Goal: Book appointment/travel/reservation

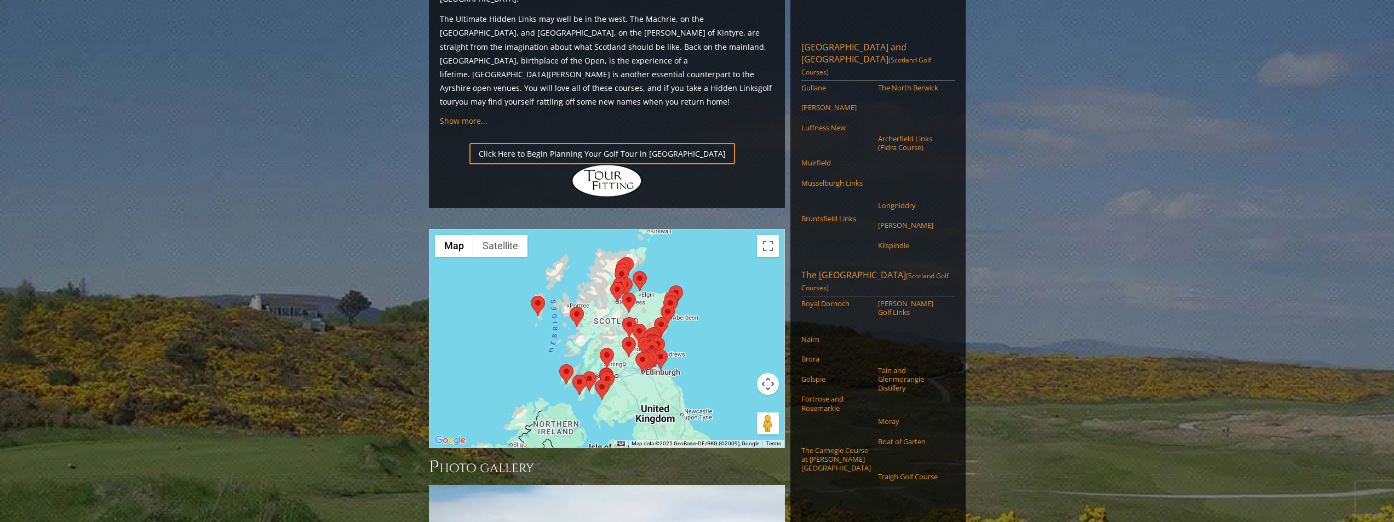
scroll to position [1095, 0]
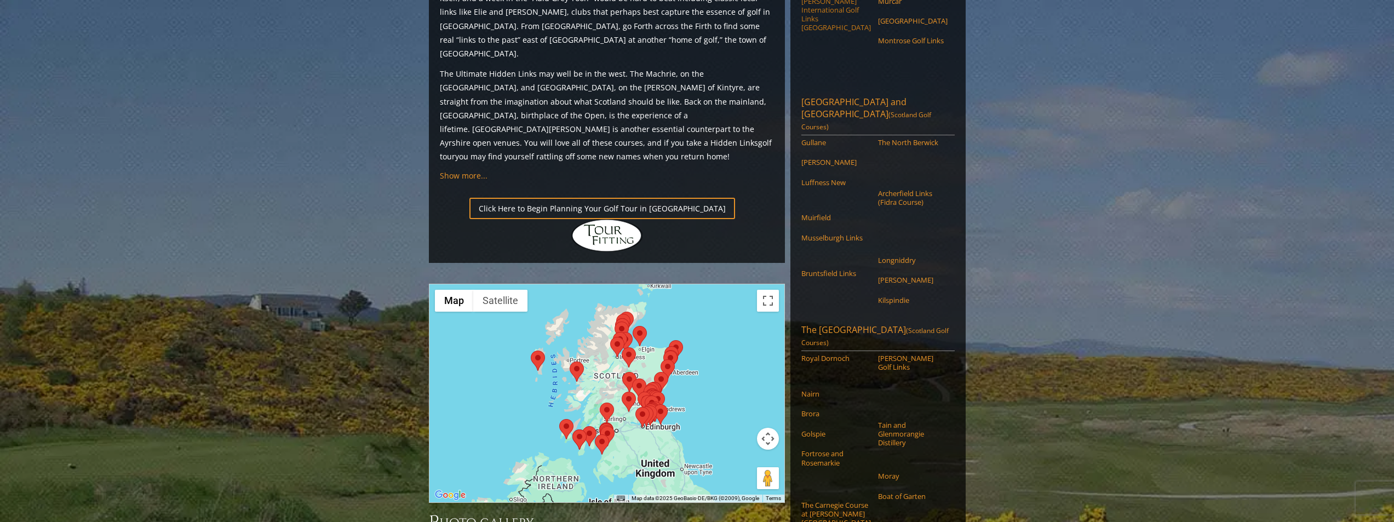
click at [828, 32] on link "[PERSON_NAME] International Golf Links [GEOGRAPHIC_DATA]" at bounding box center [836, 15] width 70 height 36
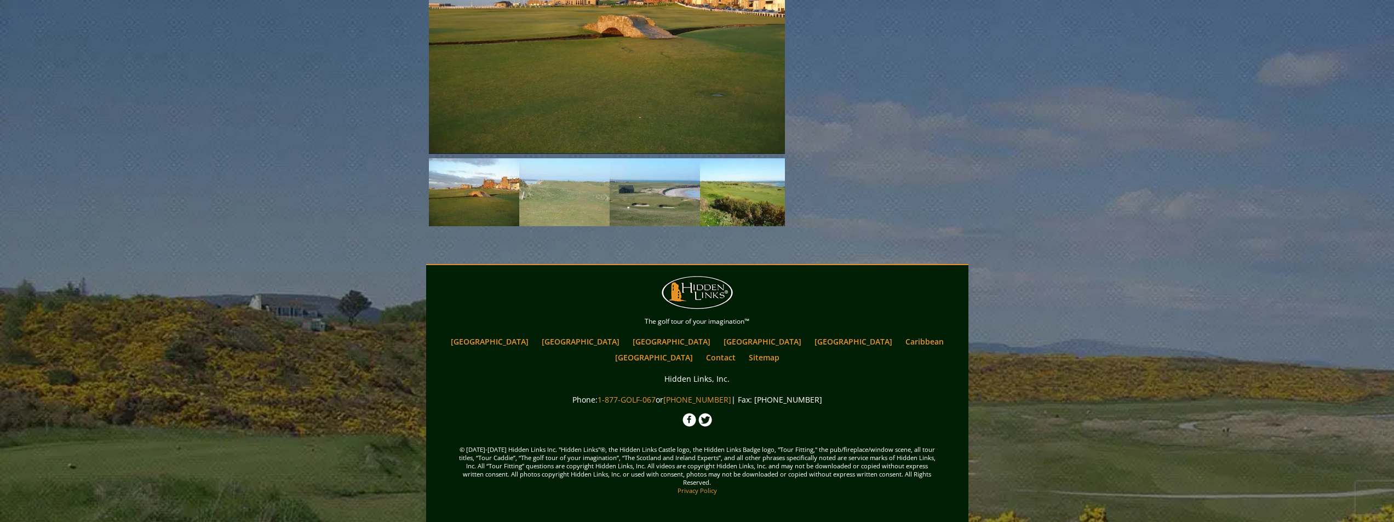
scroll to position [2304, 0]
click at [485, 226] on img at bounding box center [474, 192] width 90 height 68
click at [548, 226] on img at bounding box center [564, 192] width 90 height 68
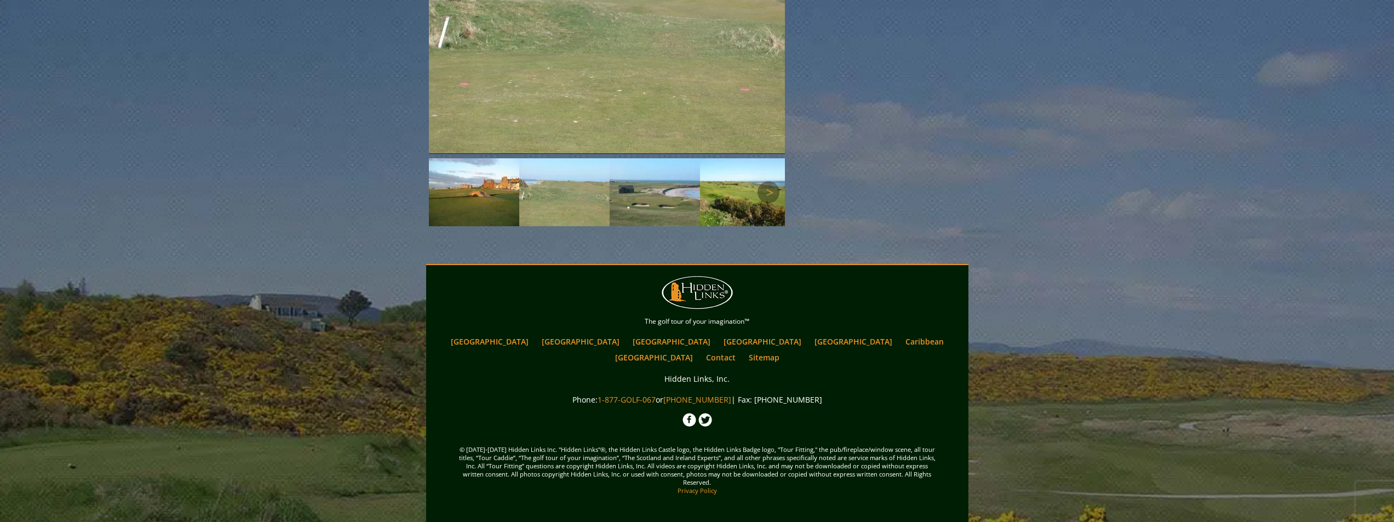
click at [638, 226] on img at bounding box center [655, 192] width 90 height 68
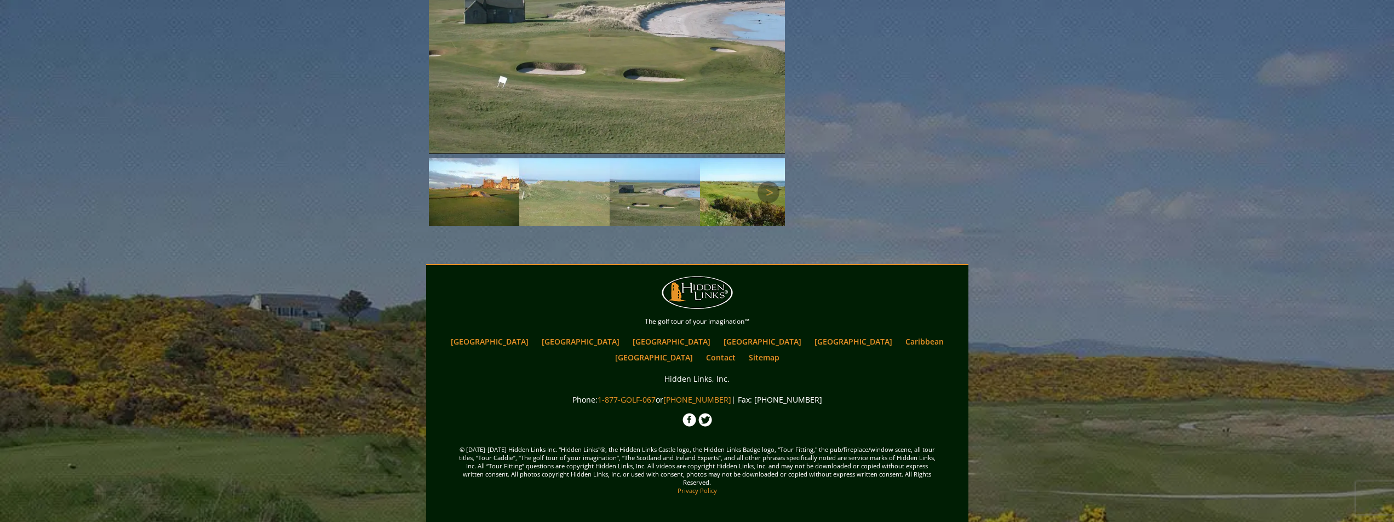
click at [733, 226] on img at bounding box center [745, 192] width 90 height 68
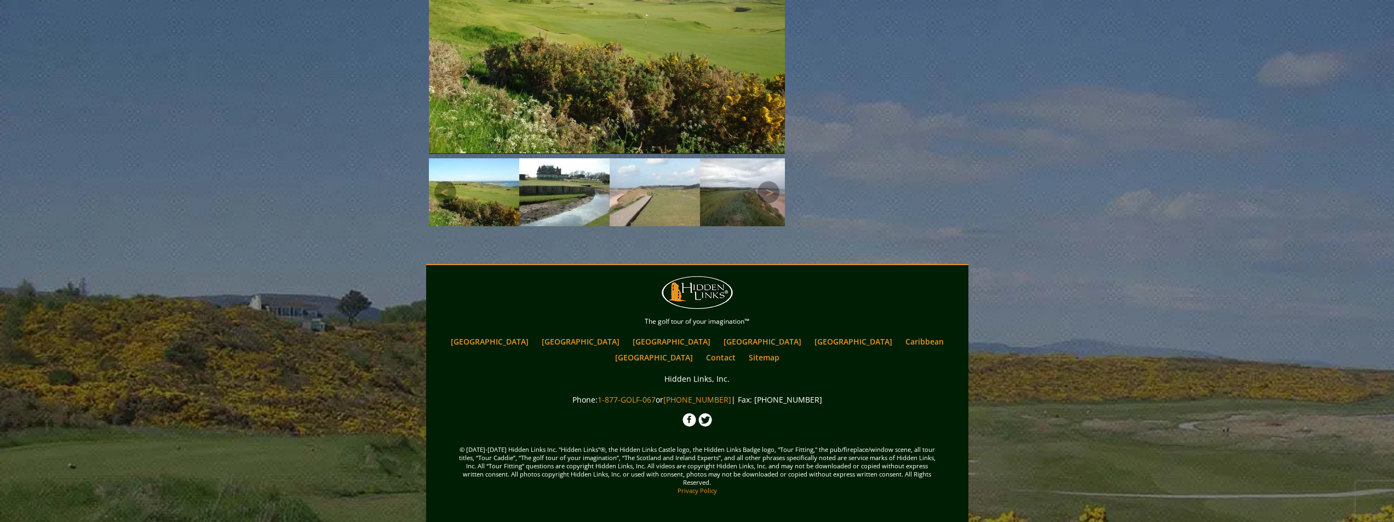
click at [733, 226] on img at bounding box center [745, 192] width 90 height 68
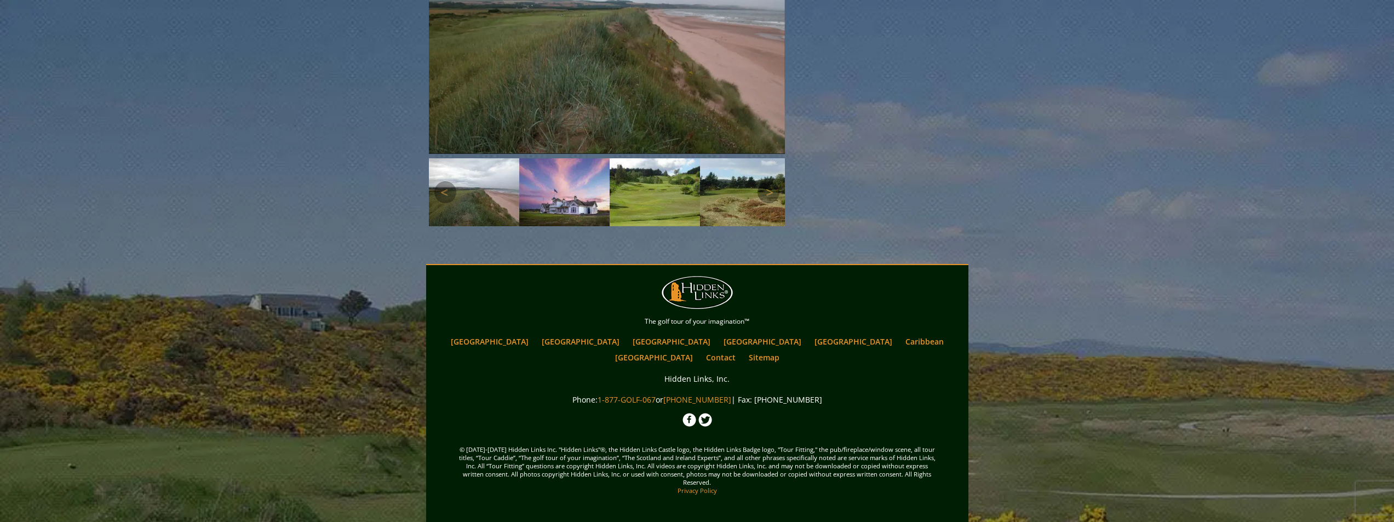
click at [733, 226] on img at bounding box center [745, 192] width 90 height 68
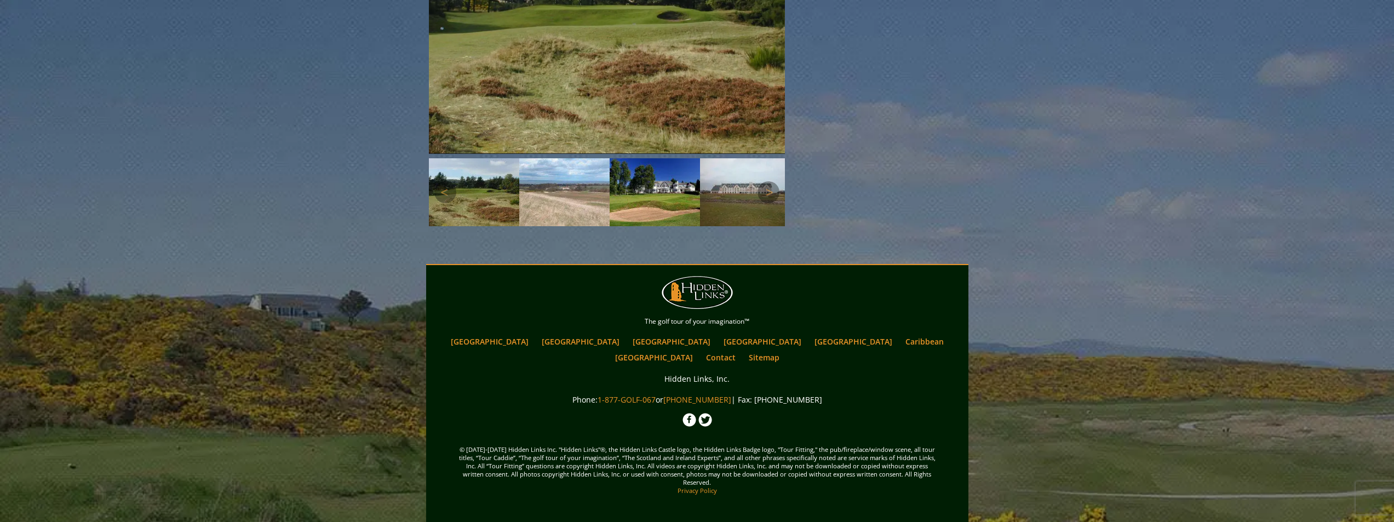
click at [733, 226] on img at bounding box center [745, 192] width 90 height 68
